Goal: Task Accomplishment & Management: Manage account settings

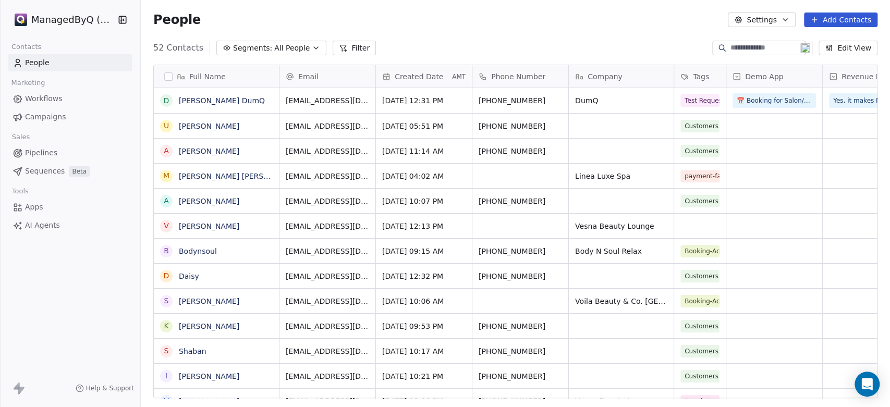
scroll to position [349, 740]
click at [51, 115] on span "Campaigns" at bounding box center [45, 117] width 41 height 11
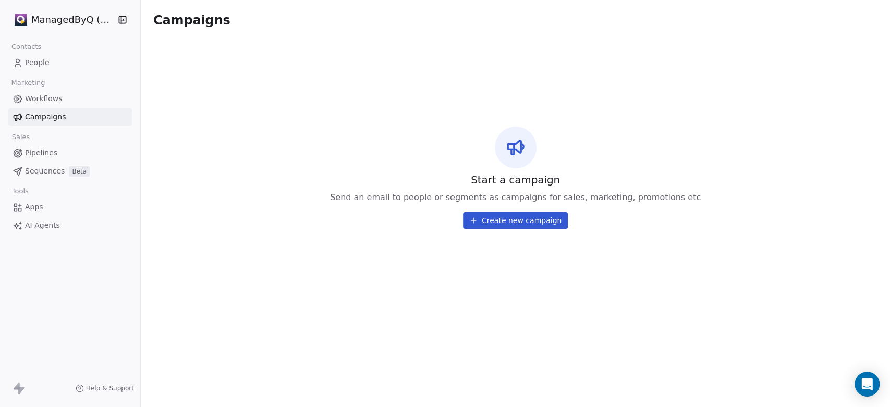
click at [42, 100] on span "Workflows" at bounding box center [44, 98] width 38 height 11
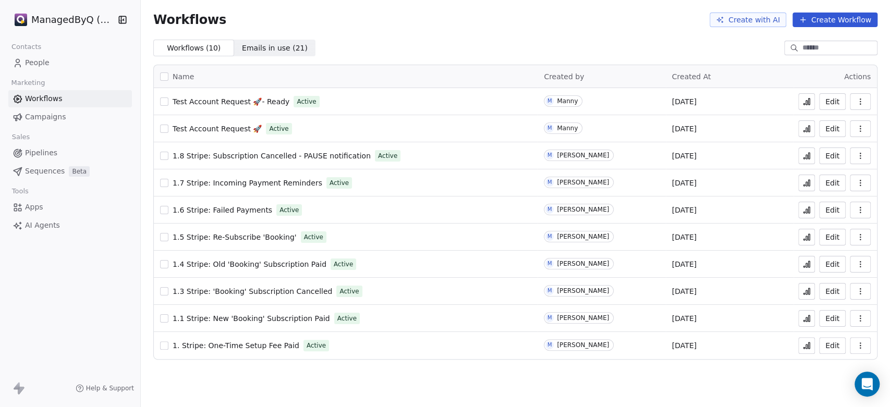
click at [261, 46] on span "Emails in use ( 21 )" at bounding box center [275, 48] width 66 height 11
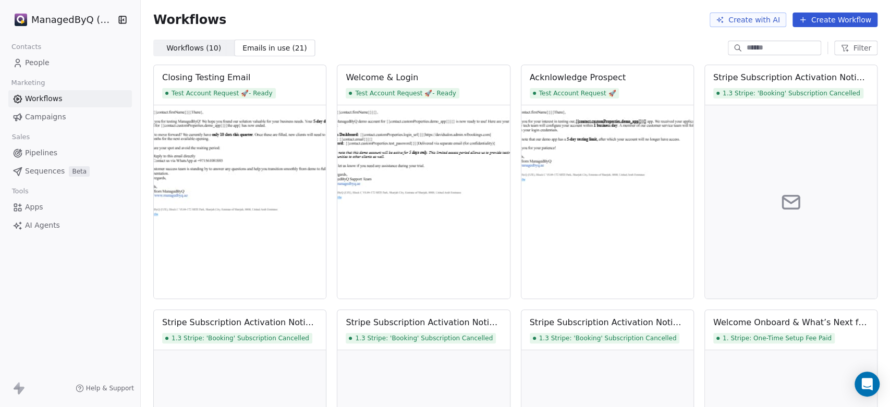
click at [258, 47] on span "Emails in use ( 21 )" at bounding box center [275, 48] width 66 height 11
click at [45, 56] on link "People" at bounding box center [70, 62] width 124 height 17
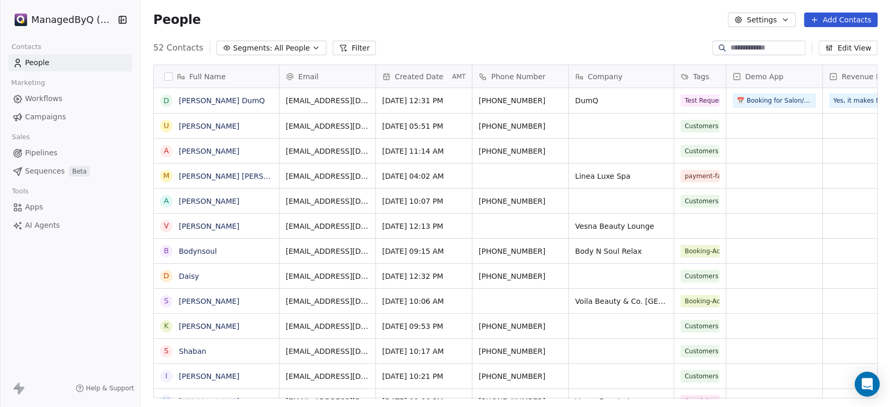
scroll to position [349, 740]
click at [60, 19] on html "ManagedByQ (FZE) Contacts People Marketing Workflows Campaigns Sales Pipelines …" at bounding box center [445, 203] width 890 height 407
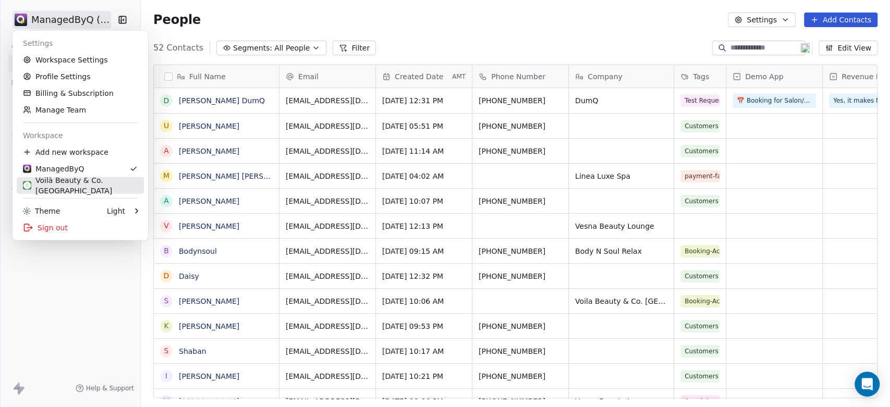
click at [84, 186] on div "Voilà Beauty & Co. [GEOGRAPHIC_DATA]" at bounding box center [80, 185] width 115 height 21
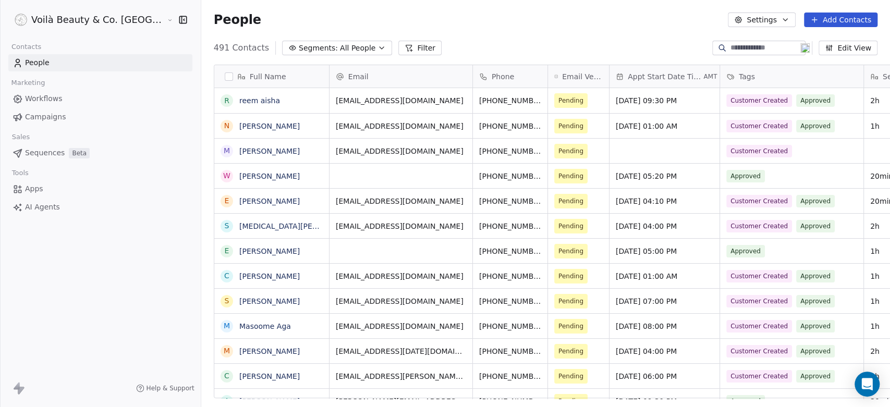
click at [43, 99] on span "Workflows" at bounding box center [44, 98] width 38 height 11
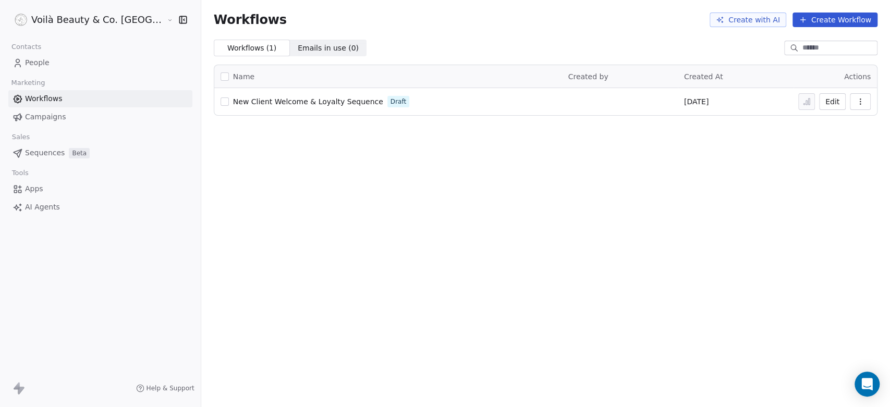
click at [44, 114] on span "Campaigns" at bounding box center [45, 117] width 41 height 11
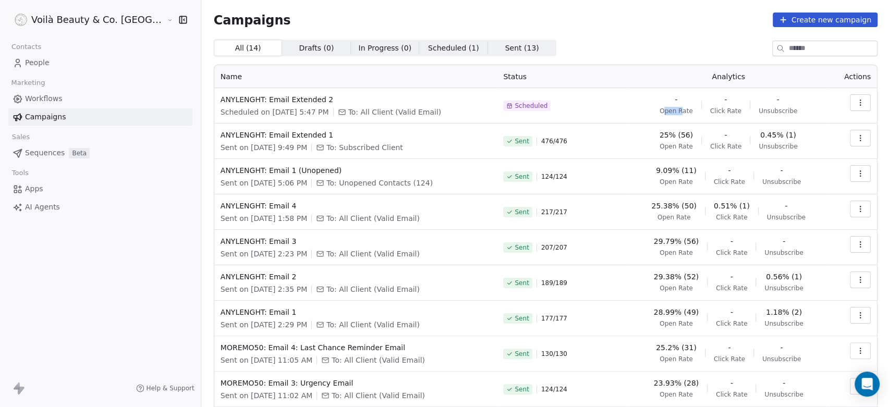
drag, startPoint x: 658, startPoint y: 107, endPoint x: 671, endPoint y: 109, distance: 13.6
click at [671, 109] on span "Open Rate" at bounding box center [676, 111] width 33 height 8
click at [100, 13] on html "Voilà Beauty & Co. Lounge Contacts People Marketing Workflows Campaigns Sales S…" at bounding box center [445, 213] width 890 height 427
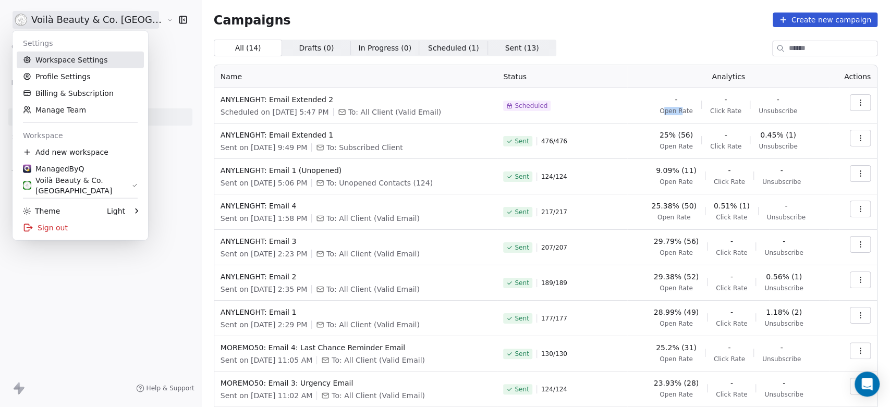
click at [62, 62] on link "Workspace Settings" at bounding box center [80, 60] width 127 height 17
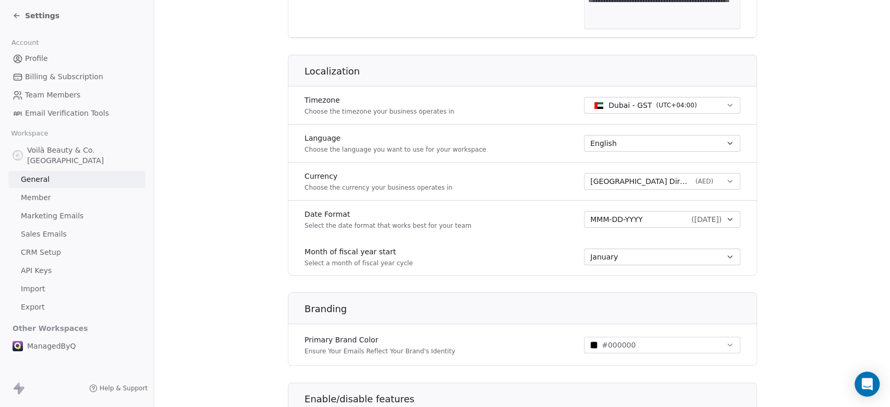
scroll to position [567, 0]
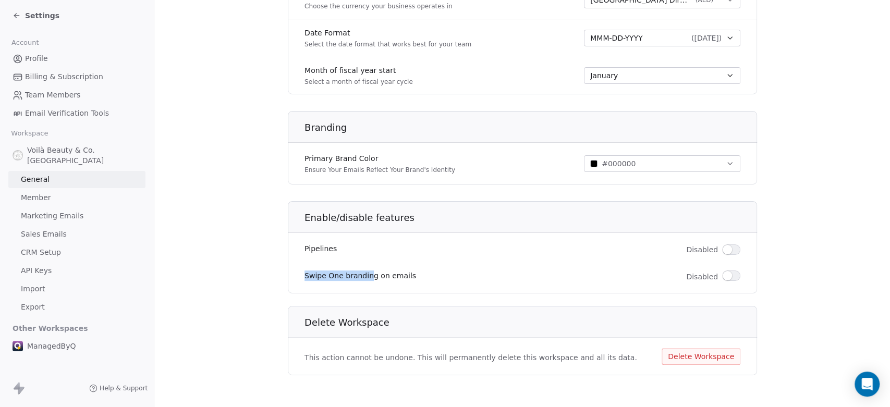
drag, startPoint x: 284, startPoint y: 277, endPoint x: 359, endPoint y: 276, distance: 74.6
click at [359, 276] on div "Swipe One branding on emails Disabled" at bounding box center [522, 276] width 469 height 21
click at [723, 274] on span "button" at bounding box center [727, 275] width 9 height 9
click at [722, 274] on button "button" at bounding box center [731, 276] width 18 height 10
click at [731, 274] on span "button" at bounding box center [735, 275] width 9 height 9
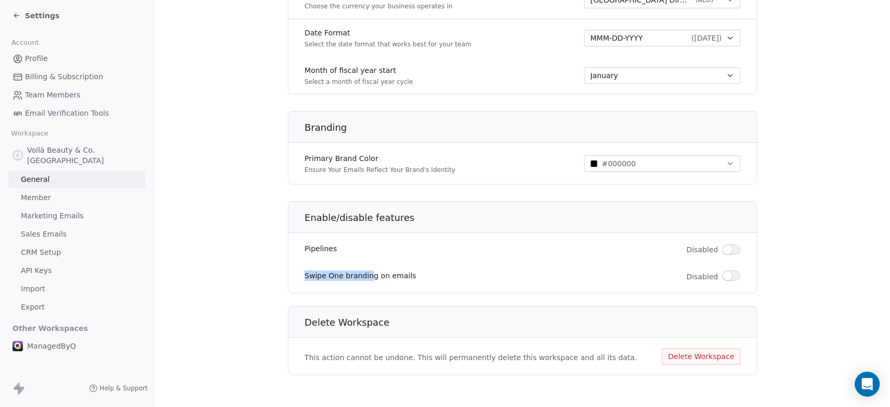
click at [33, 192] on span "Member" at bounding box center [36, 197] width 30 height 11
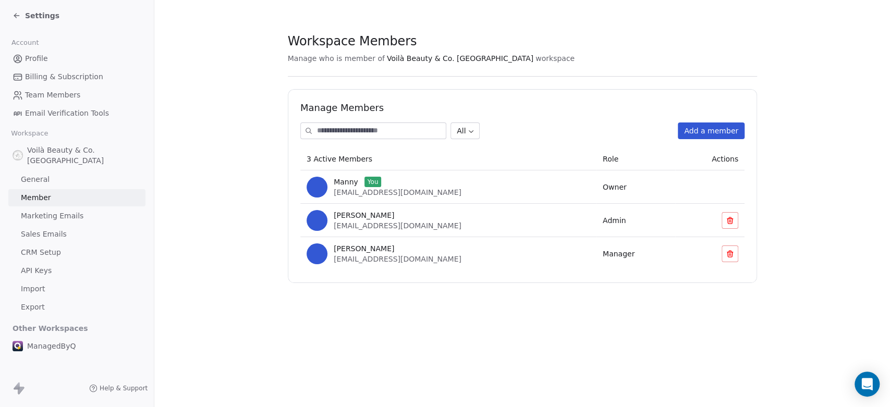
click at [46, 196] on div "Voilà Beauty & Co. Lounge General Member Marketing Emails Sales Emails CRM Setu…" at bounding box center [76, 228] width 137 height 175
click at [52, 211] on span "Marketing Emails" at bounding box center [52, 216] width 63 height 11
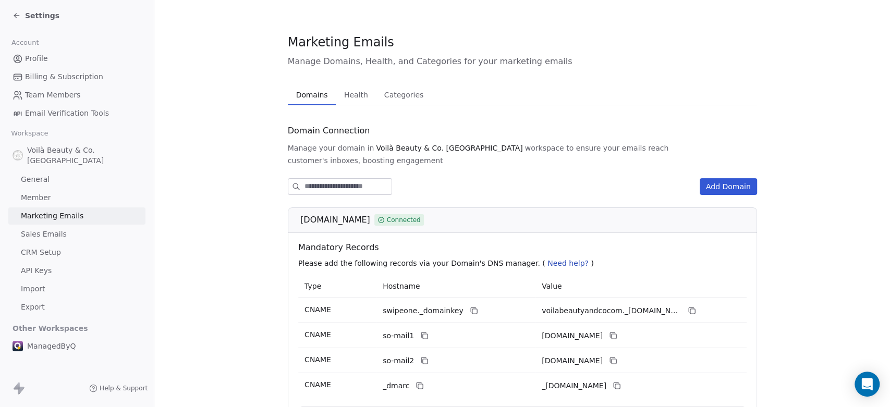
click at [344, 95] on span "Health" at bounding box center [356, 95] width 32 height 15
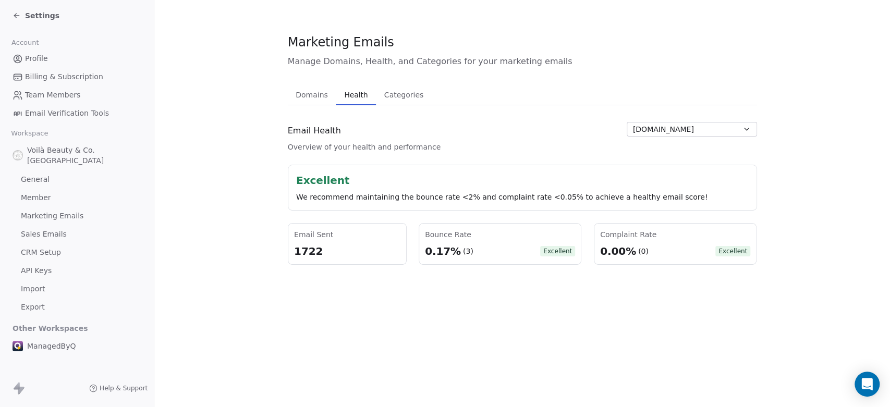
click at [310, 95] on span "Domains" at bounding box center [311, 95] width 41 height 15
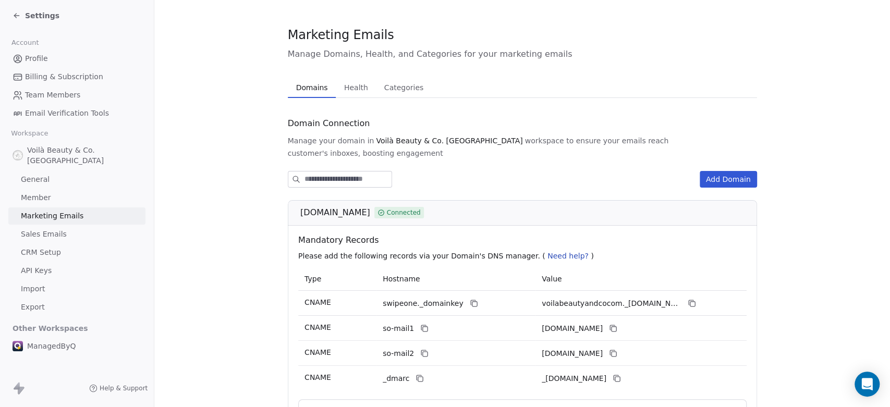
scroll to position [104, 0]
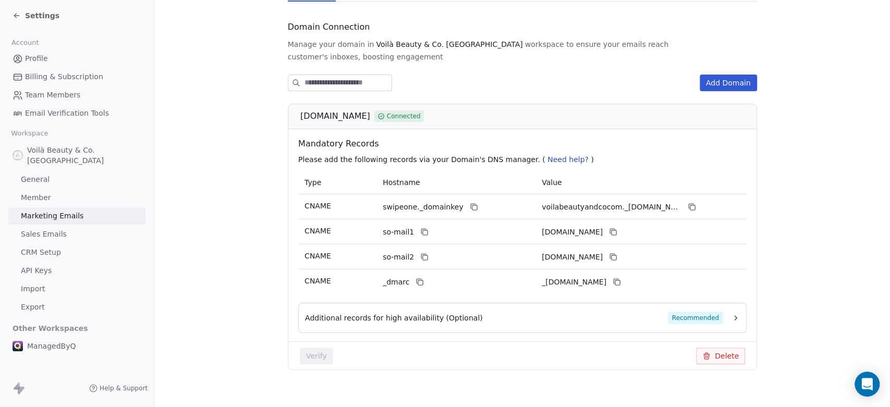
click at [732, 314] on icon "button" at bounding box center [736, 318] width 8 height 8
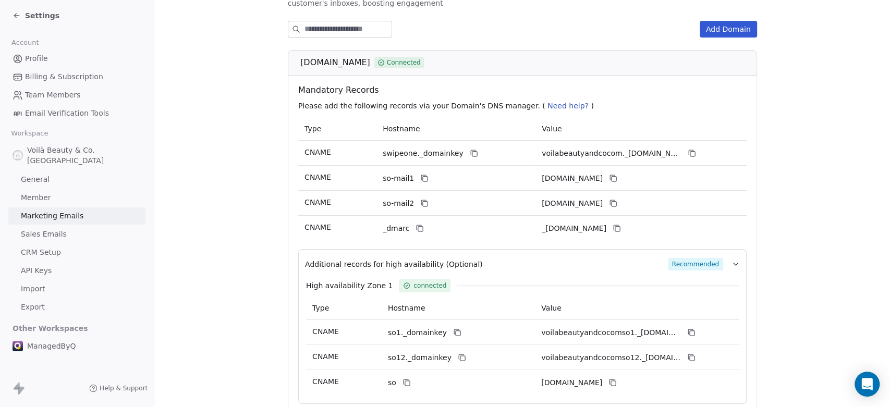
scroll to position [35, 0]
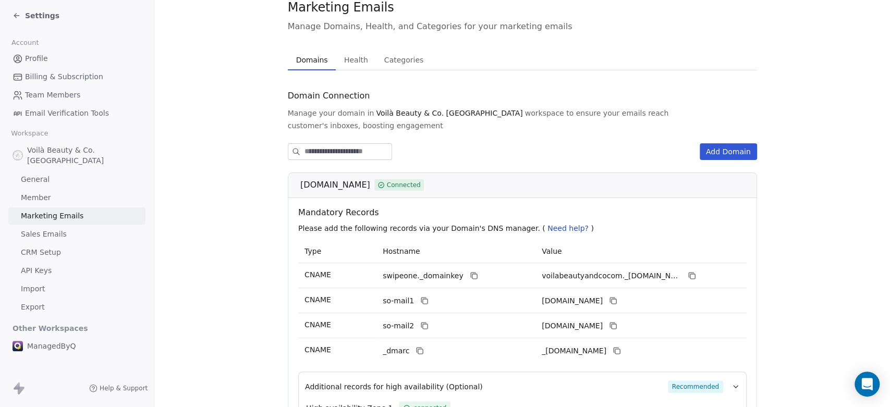
click at [333, 57] on div "Marketing Emails Manage Domains, Health, and Categories for your marketing emai…" at bounding box center [522, 289] width 469 height 582
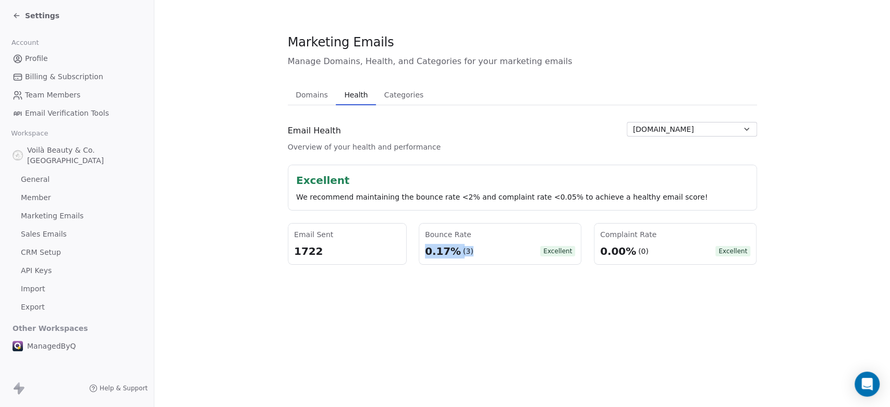
drag, startPoint x: 422, startPoint y: 248, endPoint x: 467, endPoint y: 252, distance: 45.6
click at [467, 252] on div "0.17% (3) Excellent" at bounding box center [500, 251] width 150 height 15
click at [711, 128] on button "voilabeautyandco.com" at bounding box center [692, 129] width 130 height 15
click at [711, 128] on html "Settings Account Profile Billing & Subscription Team Members Email Verification…" at bounding box center [445, 213] width 890 height 427
click at [392, 91] on span "Categories" at bounding box center [403, 95] width 47 height 15
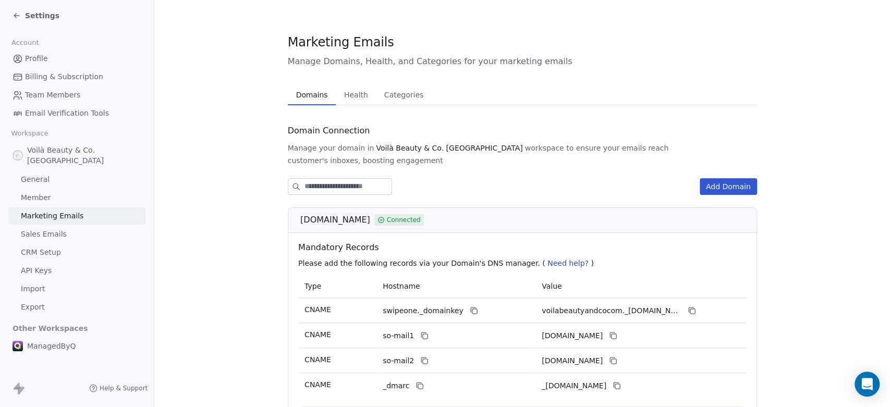
click at [313, 91] on span "Domains" at bounding box center [312, 95] width 40 height 15
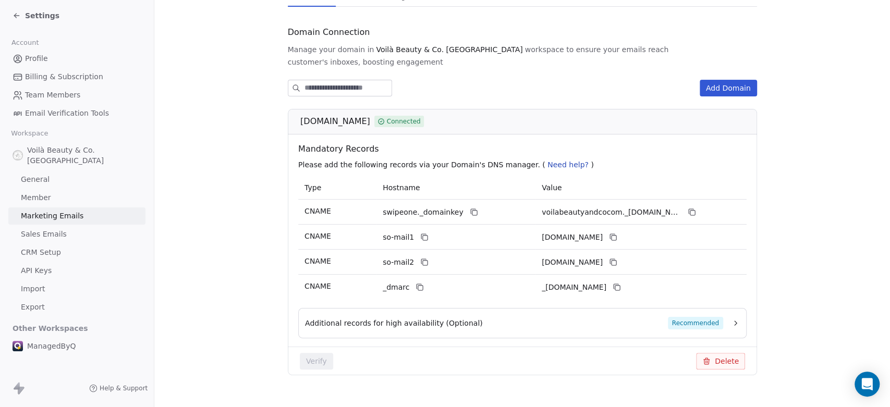
scroll to position [104, 0]
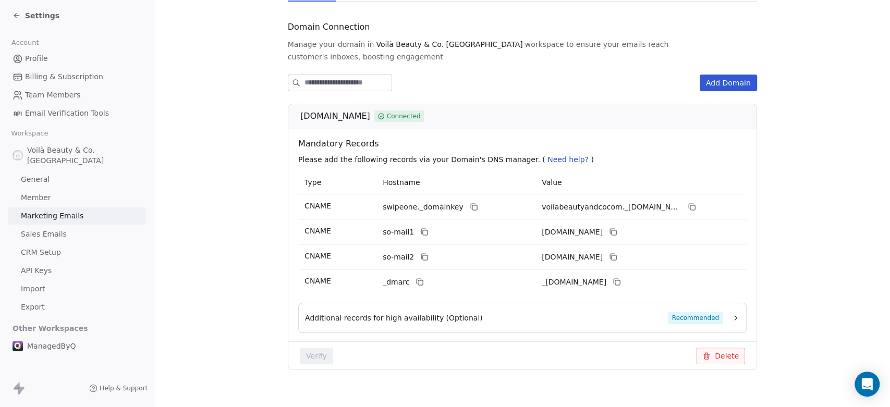
click at [20, 13] on icon at bounding box center [17, 15] width 8 height 8
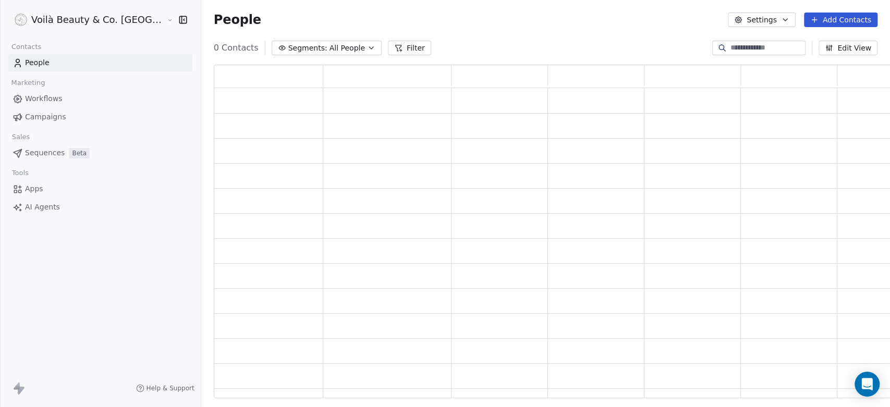
scroll to position [324, 701]
click at [38, 209] on span "AI Agents" at bounding box center [42, 207] width 35 height 11
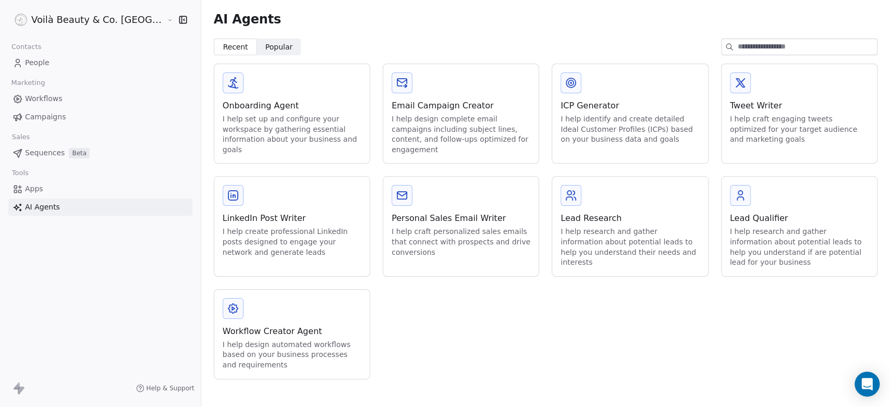
click at [42, 189] on span "Apps" at bounding box center [34, 189] width 18 height 11
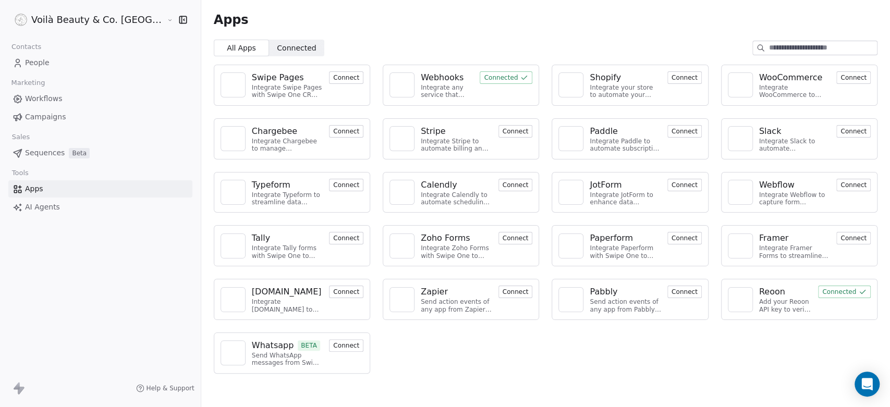
click at [329, 347] on button "Connect" at bounding box center [346, 345] width 34 height 13
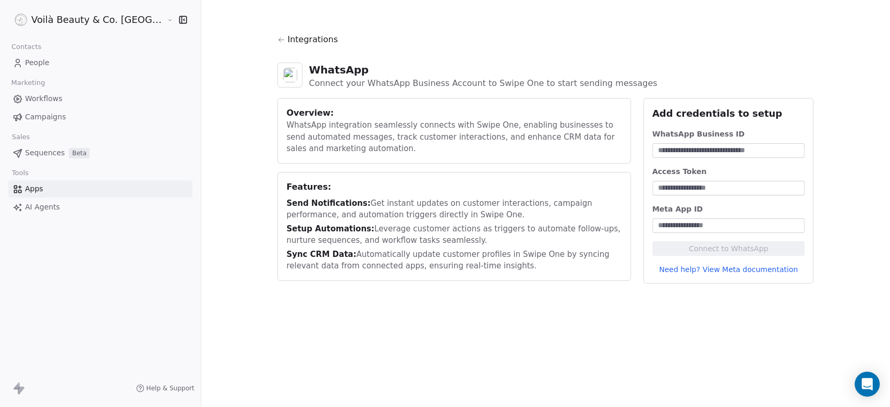
click at [658, 231] on div at bounding box center [728, 225] width 153 height 15
click at [406, 223] on div "Setup Automations: Leverage customer actions as triggers to automate follow-ups…" at bounding box center [453, 234] width 335 height 23
click at [277, 36] on icon at bounding box center [281, 40] width 8 height 8
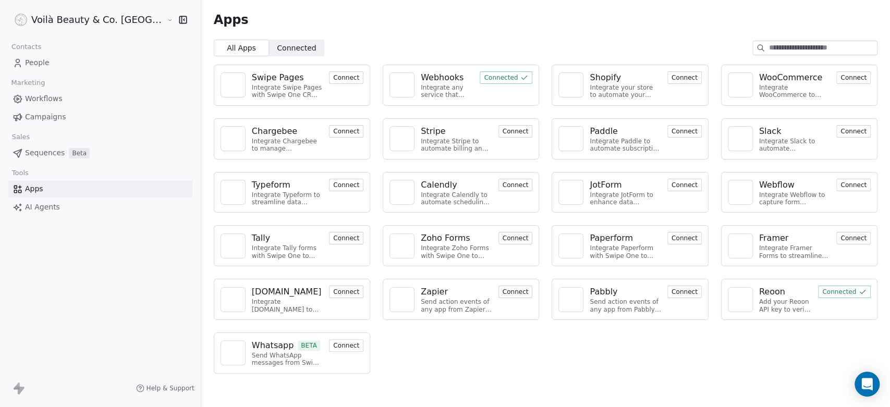
click at [392, 346] on div "Swipe Pages Integrate Swipe Pages with Swipe One CRM to capture lead data. Conn…" at bounding box center [545, 219] width 689 height 326
